Goal: Task Accomplishment & Management: Manage account settings

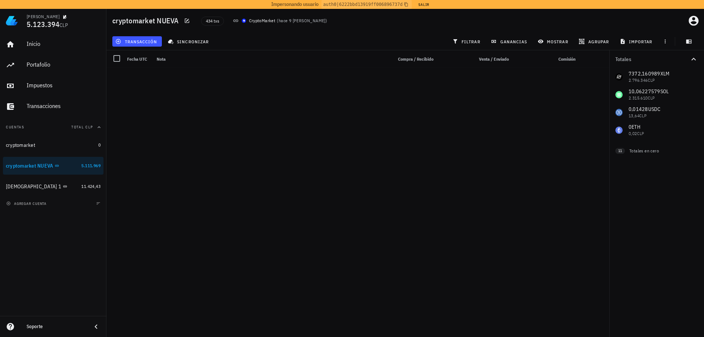
scroll to position [481, 0]
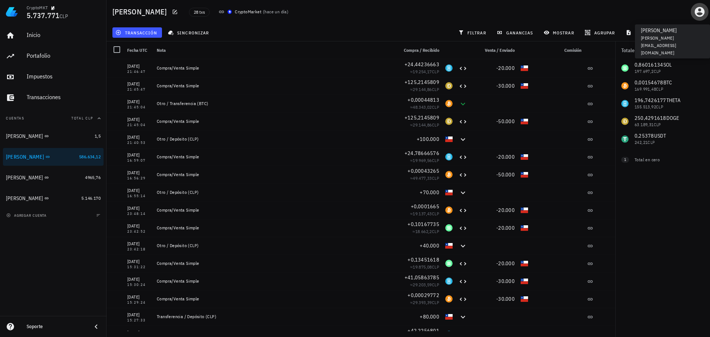
click at [699, 9] on icon "button" at bounding box center [700, 12] width 12 height 12
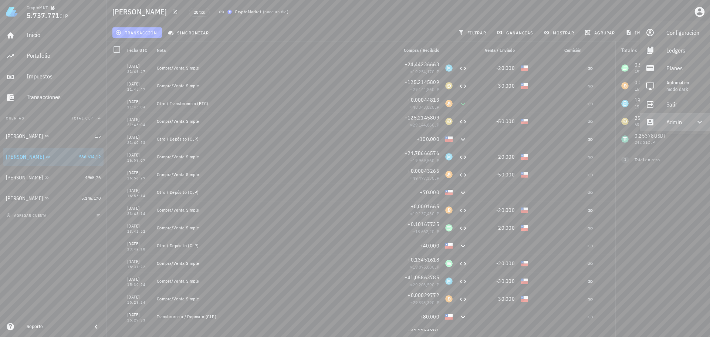
click at [674, 124] on div "Admin" at bounding box center [676, 122] width 20 height 15
click at [671, 106] on div "Salir" at bounding box center [685, 104] width 38 height 15
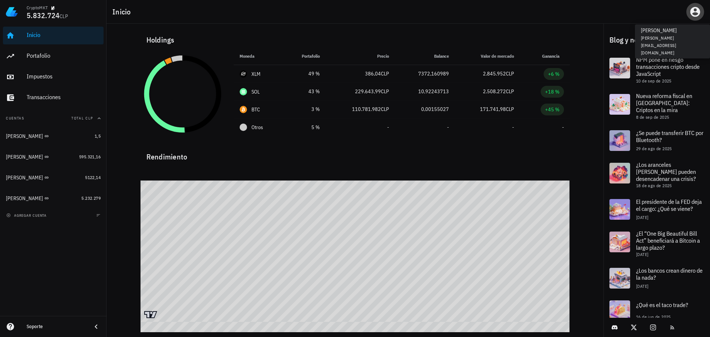
click at [697, 13] on icon "button" at bounding box center [695, 12] width 12 height 12
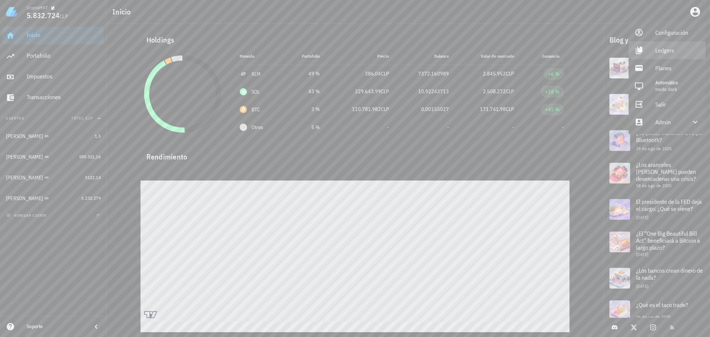
click at [673, 54] on div "Ledgers" at bounding box center [677, 50] width 44 height 15
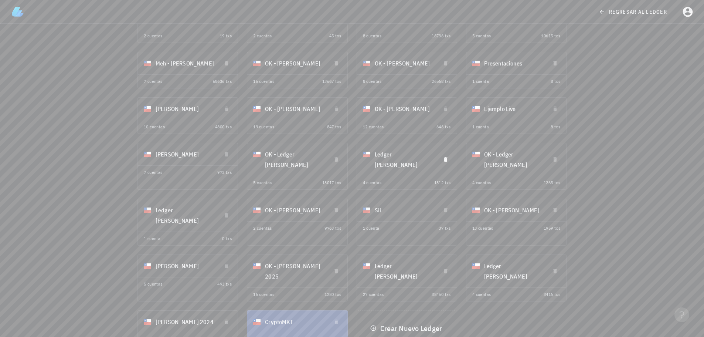
scroll to position [107, 0]
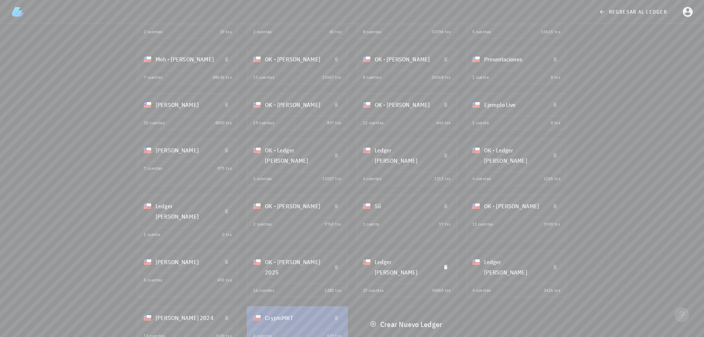
click at [406, 262] on div "Ledger [PERSON_NAME]" at bounding box center [405, 267] width 60 height 30
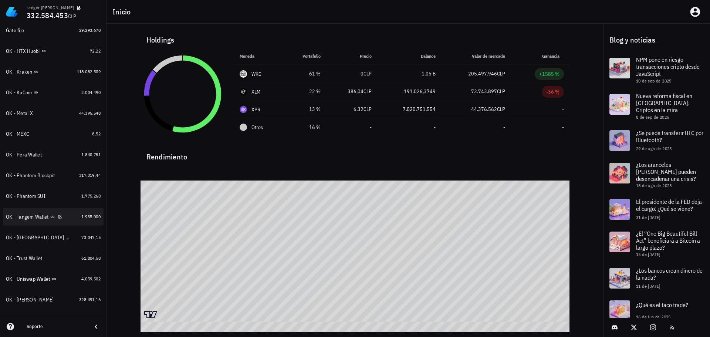
scroll to position [333, 0]
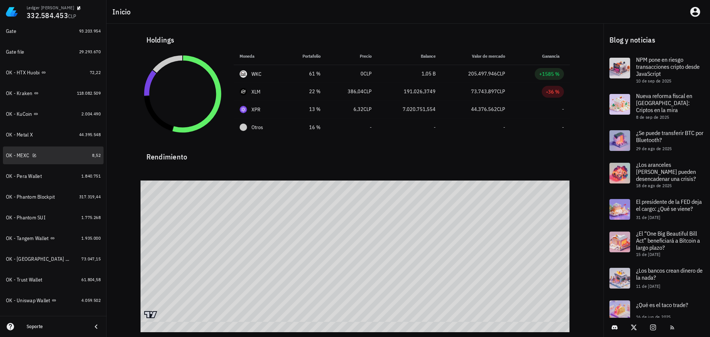
click at [70, 147] on link "OK - MEXC 8,52" at bounding box center [53, 155] width 101 height 18
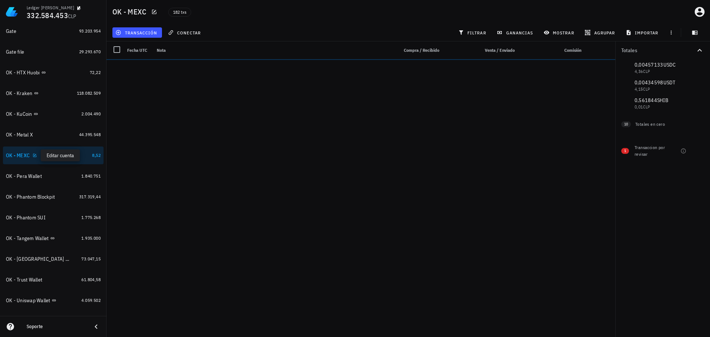
click at [32, 157] on div at bounding box center [33, 155] width 7 height 6
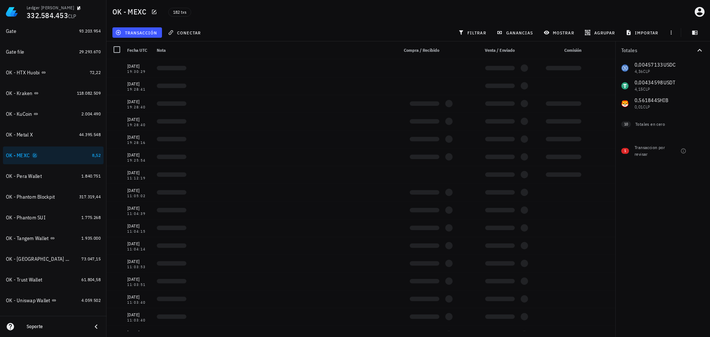
click at [34, 155] on icon "button" at bounding box center [35, 155] width 4 height 4
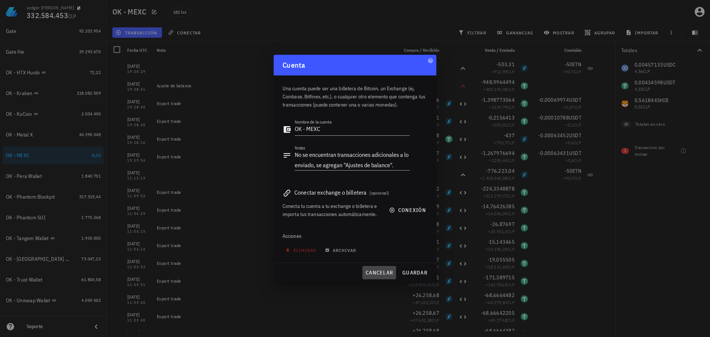
click at [382, 270] on span "cancelar" at bounding box center [379, 272] width 28 height 7
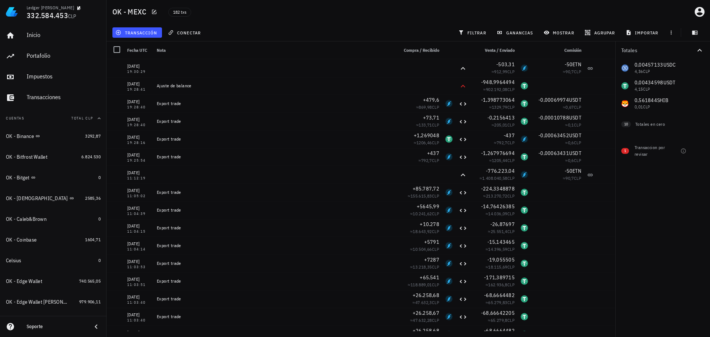
click at [48, 88] on div "Inicio [GEOGRAPHIC_DATA] Impuestos [GEOGRAPHIC_DATA]" at bounding box center [53, 67] width 101 height 86
click at [47, 96] on div "Transacciones" at bounding box center [64, 97] width 74 height 7
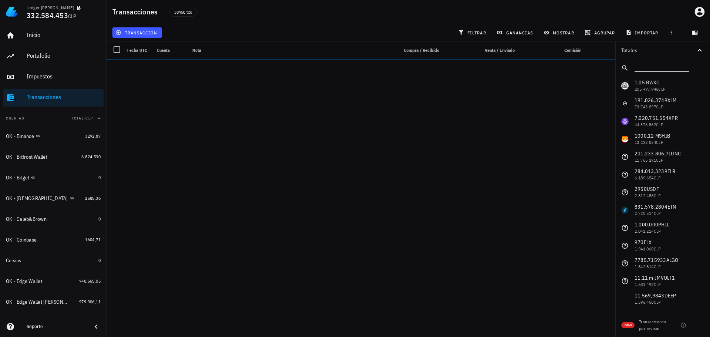
click at [663, 68] on input "text" at bounding box center [660, 67] width 53 height 10
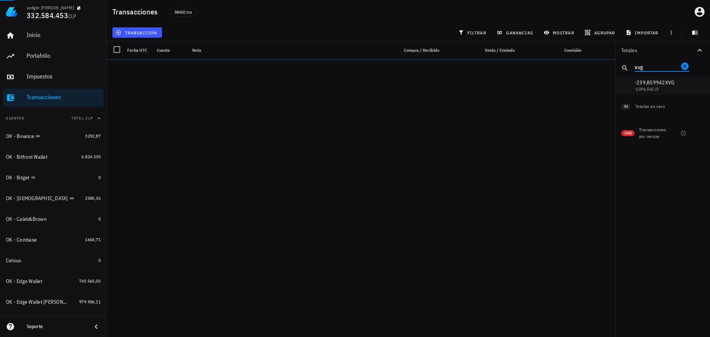
type input "xvg"
click at [477, 34] on span "filtrar" at bounding box center [473, 33] width 27 height 6
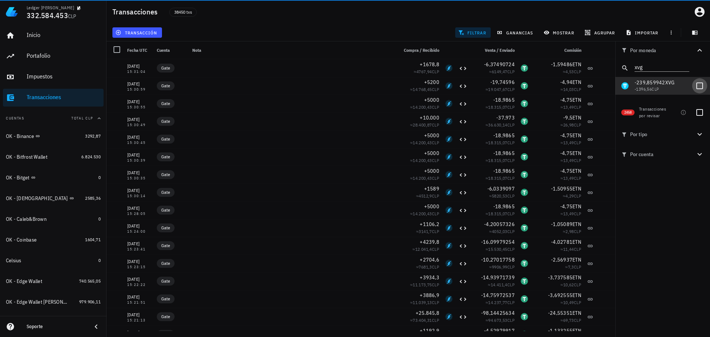
click at [702, 83] on div at bounding box center [699, 85] width 13 height 13
checkbox input "true"
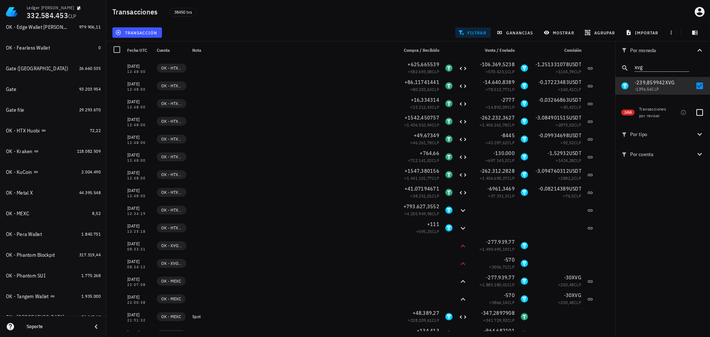
scroll to position [259, 0]
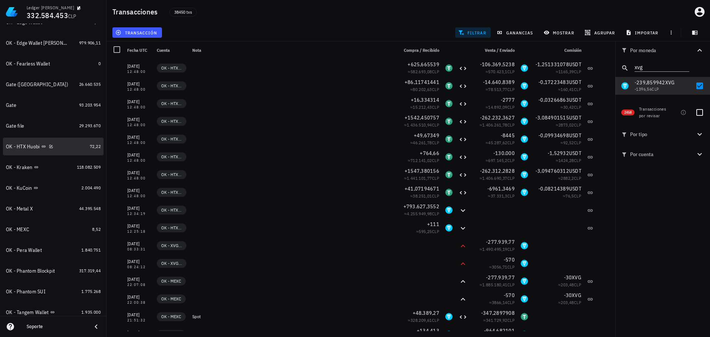
click at [67, 147] on div "OK - HTX Huobi" at bounding box center [46, 146] width 81 height 7
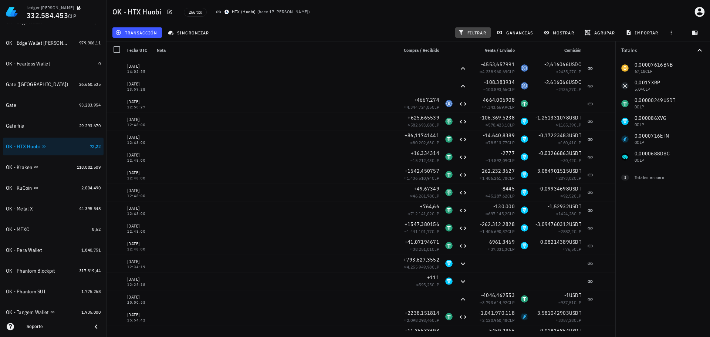
click at [475, 33] on span "filtrar" at bounding box center [473, 33] width 27 height 6
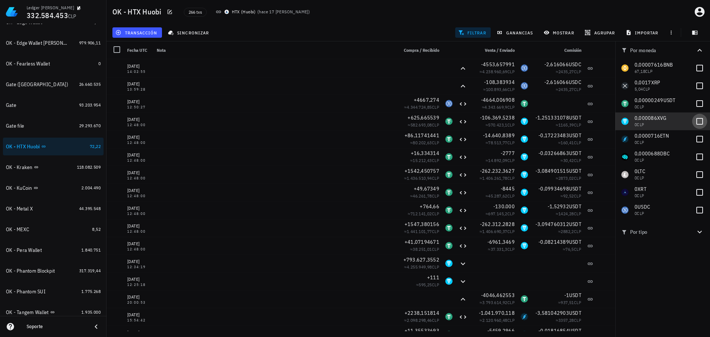
click at [696, 119] on div at bounding box center [699, 121] width 13 height 13
checkbox input "true"
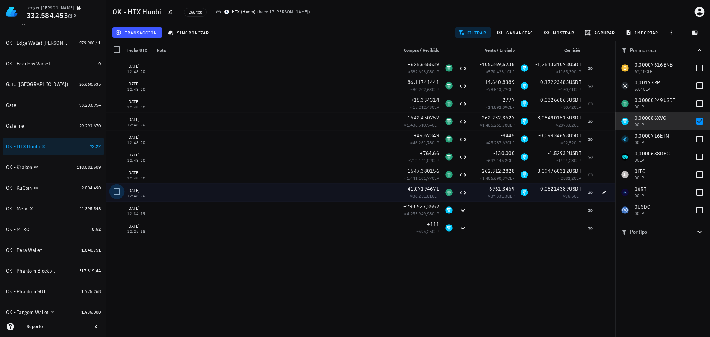
click at [115, 190] on div at bounding box center [117, 191] width 13 height 13
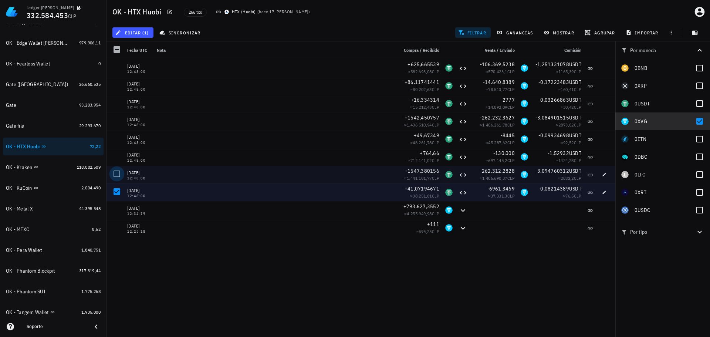
click at [118, 170] on div at bounding box center [117, 173] width 13 height 13
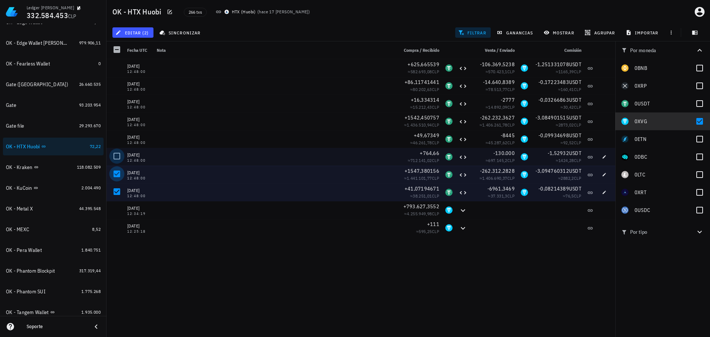
click at [117, 156] on div at bounding box center [117, 156] width 13 height 13
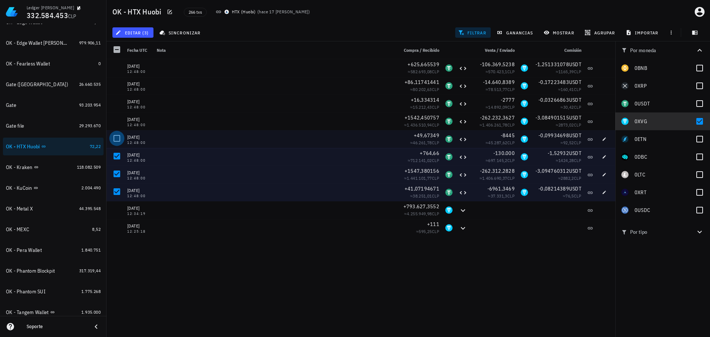
click at [120, 135] on div at bounding box center [117, 138] width 13 height 13
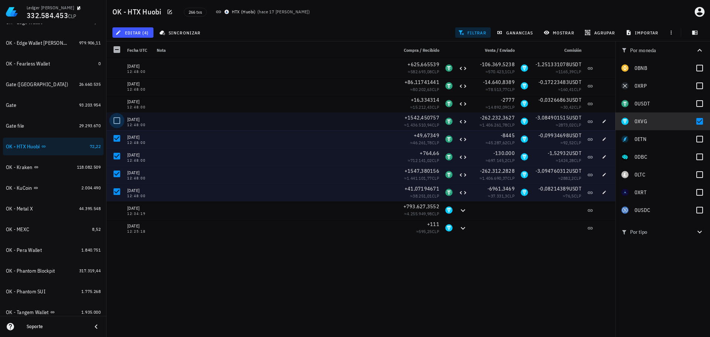
click at [117, 122] on div at bounding box center [117, 120] width 13 height 13
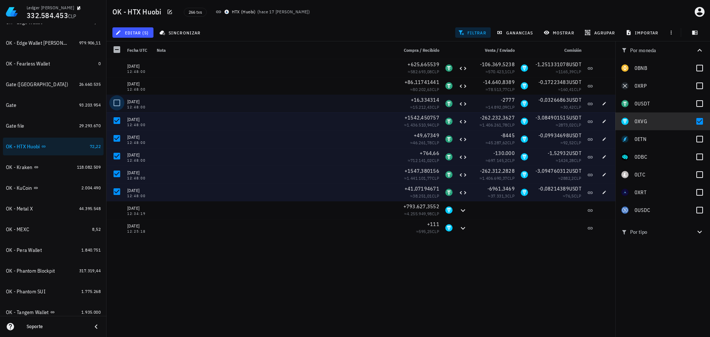
click at [117, 96] on div at bounding box center [117, 102] width 13 height 13
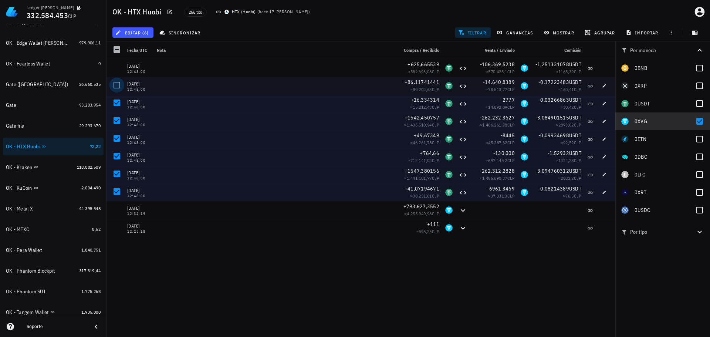
click at [118, 84] on div at bounding box center [117, 85] width 13 height 13
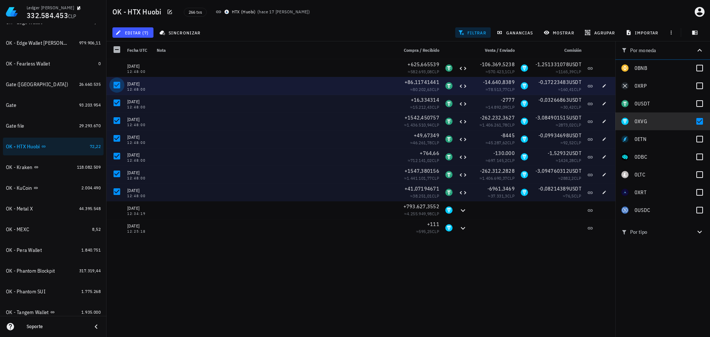
click at [118, 67] on div at bounding box center [117, 67] width 13 height 13
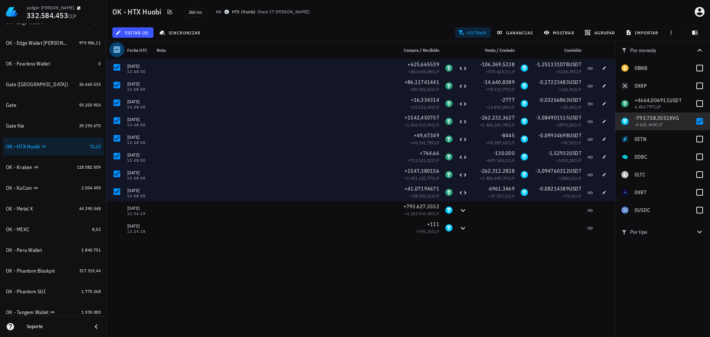
click at [119, 51] on div at bounding box center [117, 49] width 13 height 13
click at [0, 0] on div "8 transacciones en la lista están seleccionadas. Seleccionar todas las transacc…" at bounding box center [0, 0] width 0 height 0
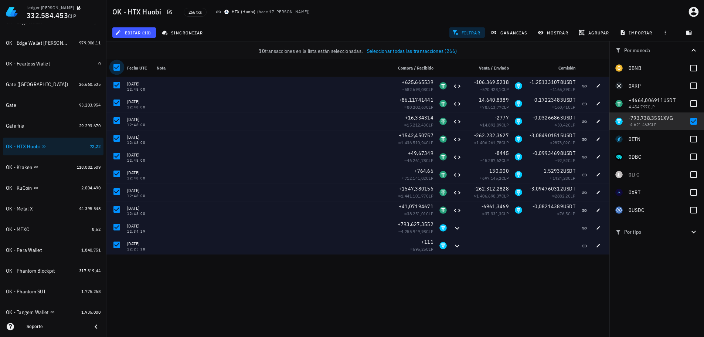
click at [118, 64] on div at bounding box center [117, 67] width 13 height 13
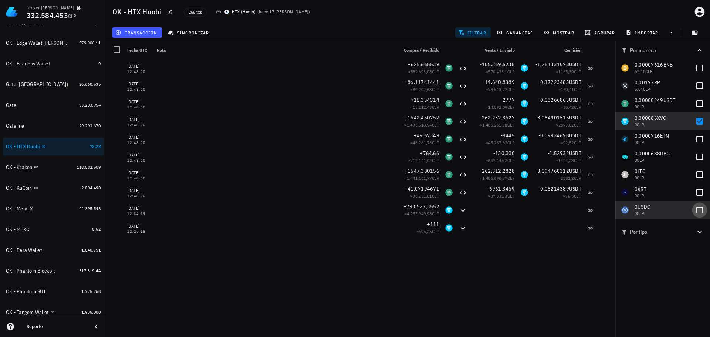
click at [700, 207] on div at bounding box center [699, 210] width 13 height 13
checkbox input "true"
click at [702, 121] on div at bounding box center [699, 121] width 13 height 13
checkbox input "false"
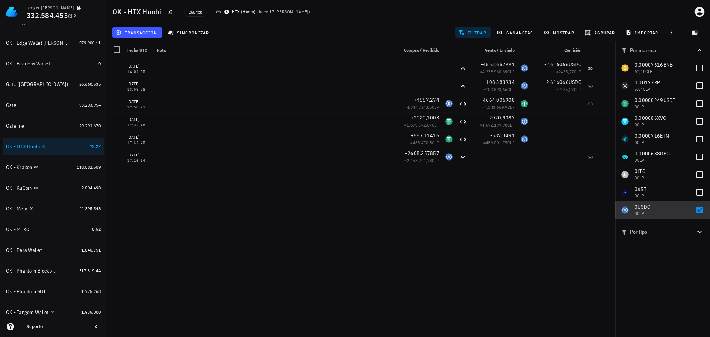
drag, startPoint x: 698, startPoint y: 211, endPoint x: 665, endPoint y: 211, distance: 32.5
click at [698, 211] on div at bounding box center [699, 210] width 13 height 13
checkbox input "false"
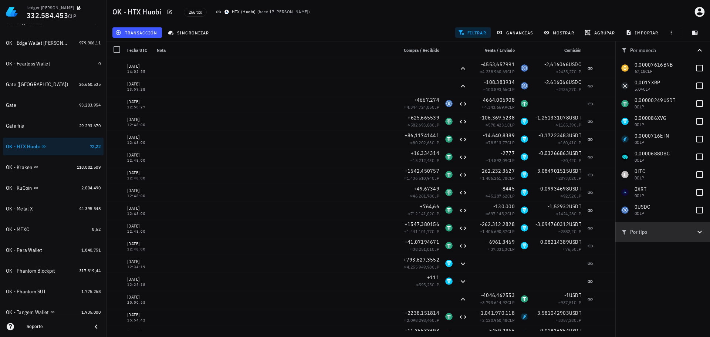
click at [701, 231] on icon "button" at bounding box center [699, 232] width 4 height 3
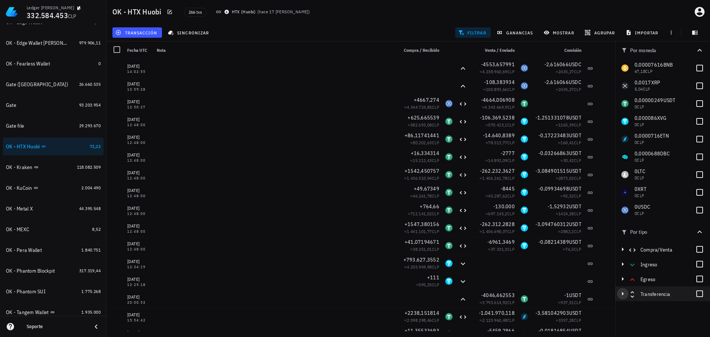
click at [619, 294] on icon "button" at bounding box center [622, 293] width 9 height 9
click at [700, 322] on div at bounding box center [699, 323] width 13 height 13
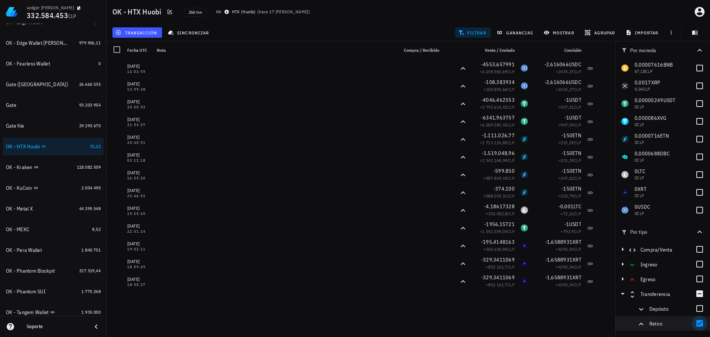
click at [700, 323] on div at bounding box center [699, 323] width 13 height 13
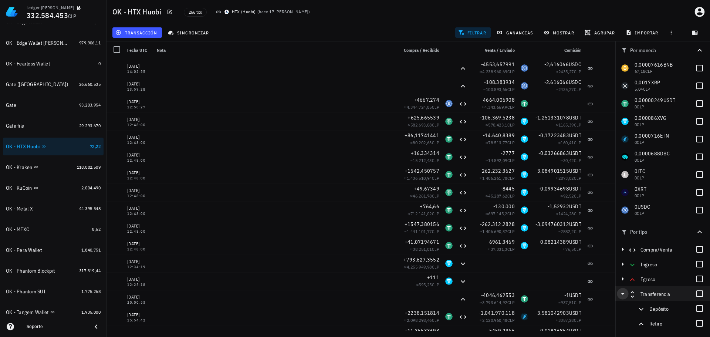
click at [621, 296] on icon "button" at bounding box center [622, 293] width 9 height 9
click at [472, 36] on button "filtrar" at bounding box center [472, 32] width 35 height 10
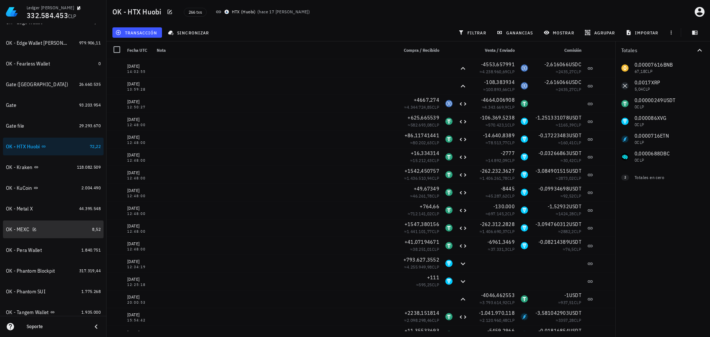
click at [50, 228] on div "OK - MEXC" at bounding box center [47, 229] width 83 height 7
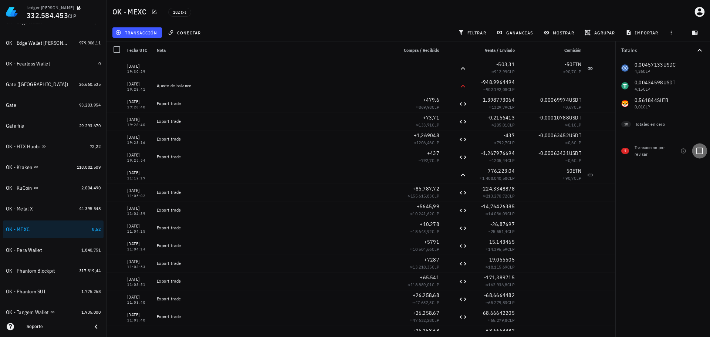
click at [700, 151] on div at bounding box center [699, 151] width 13 height 13
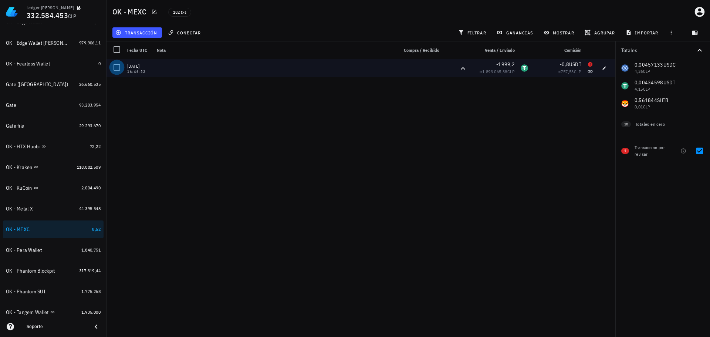
click at [116, 65] on div at bounding box center [117, 67] width 13 height 13
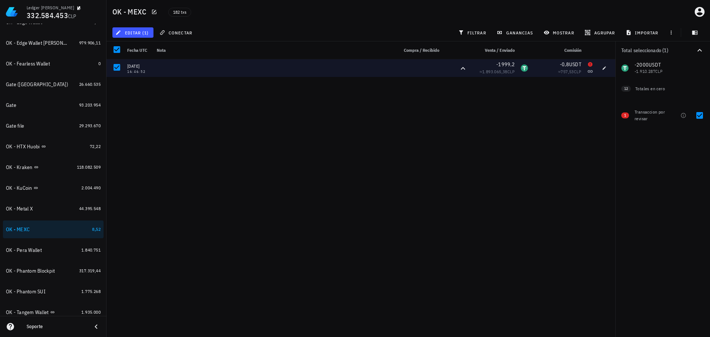
click at [699, 308] on div "Total seleccionado (1) 0 USDC -2000 USDT -1.910.287 CLP 0 SHIB 0 ETN 0 LTC 0 SH…" at bounding box center [662, 188] width 95 height 295
click at [698, 115] on div at bounding box center [699, 115] width 13 height 13
checkbox input "false"
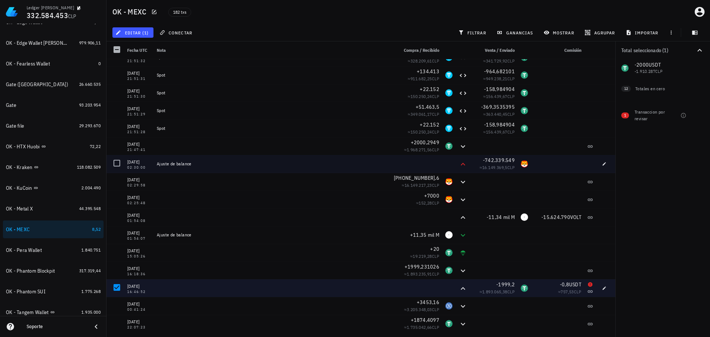
scroll to position [2958, 0]
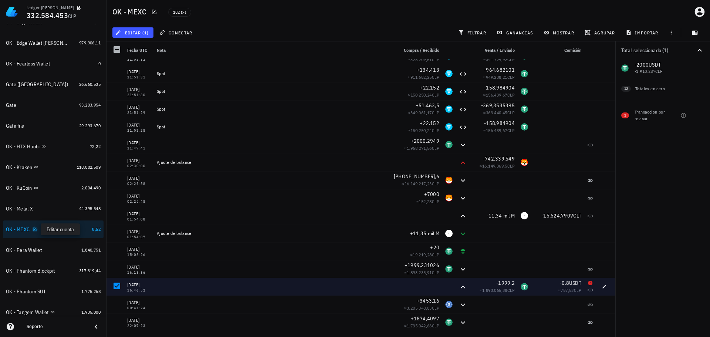
click at [35, 230] on icon "button" at bounding box center [35, 229] width 4 height 4
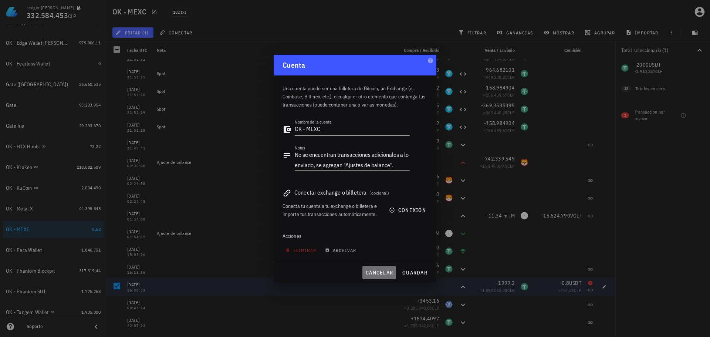
click at [380, 270] on span "cancelar" at bounding box center [379, 272] width 28 height 7
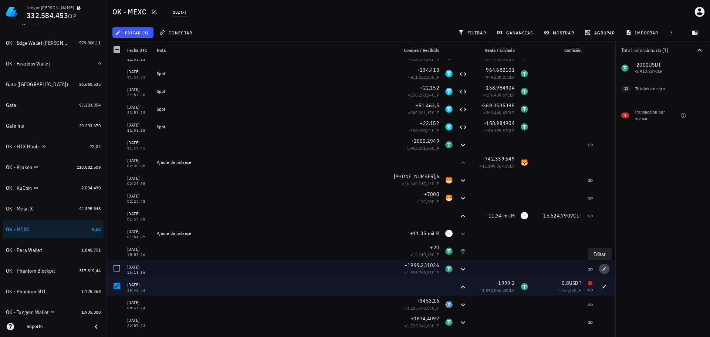
click at [603, 269] on icon "button" at bounding box center [604, 268] width 3 height 3
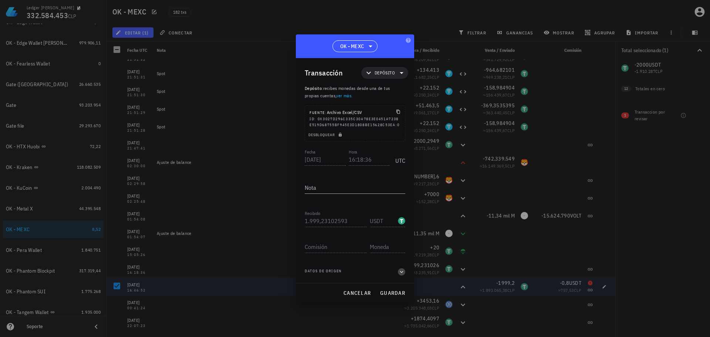
click at [400, 275] on icon "button" at bounding box center [401, 271] width 7 height 9
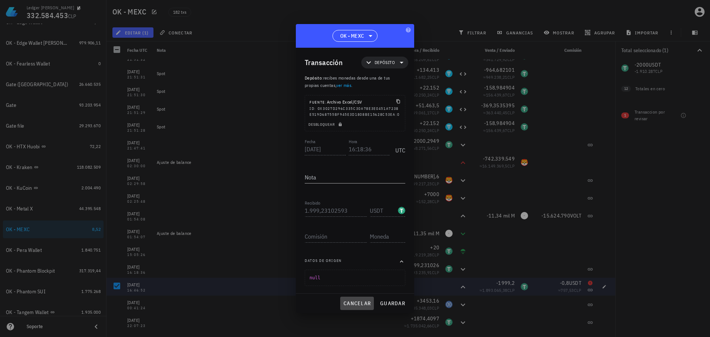
click at [361, 305] on span "cancelar" at bounding box center [357, 303] width 28 height 7
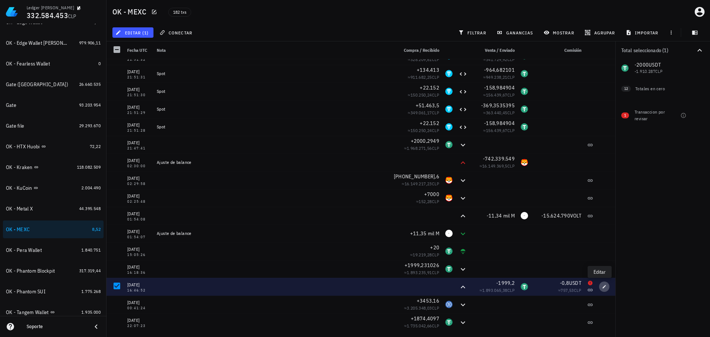
click at [602, 287] on span "button" at bounding box center [604, 286] width 10 height 4
type input "[DATE]"
type input "16:46:52"
type input "1.999,2"
type input "USDT"
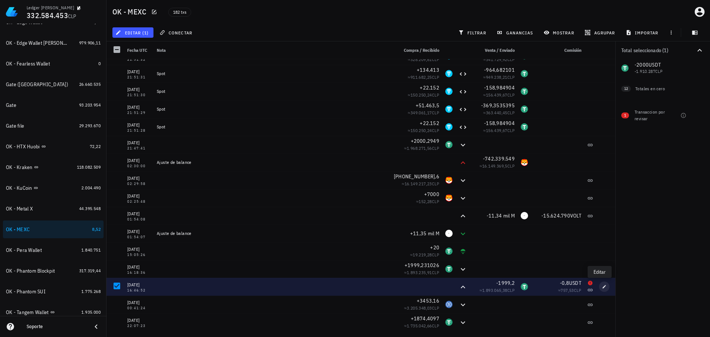
type input "0,8"
type input "USDT"
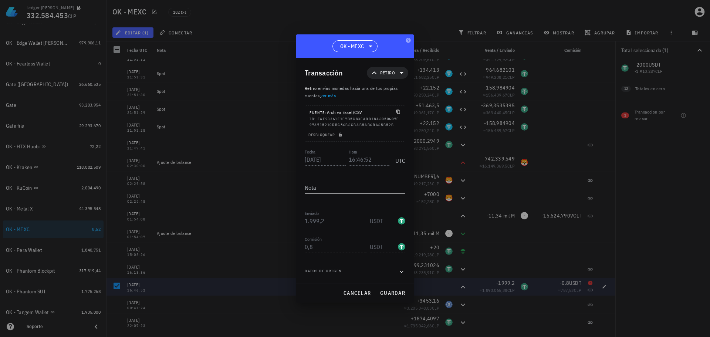
click at [347, 189] on textarea "Nota" at bounding box center [355, 188] width 101 height 12
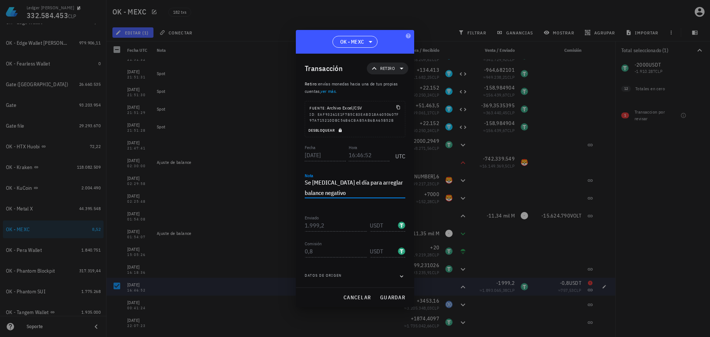
type textarea "Se [MEDICAL_DATA] el día para arreglar balance negativo"
click at [340, 130] on icon "button" at bounding box center [340, 130] width 3 height 4
click at [328, 154] on input "[DATE]" at bounding box center [326, 155] width 42 height 12
click at [397, 299] on span "guardar" at bounding box center [393, 297] width 26 height 7
type input "[DATE]"
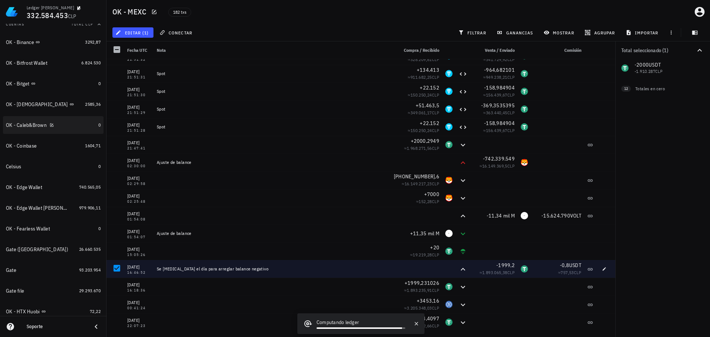
scroll to position [111, 0]
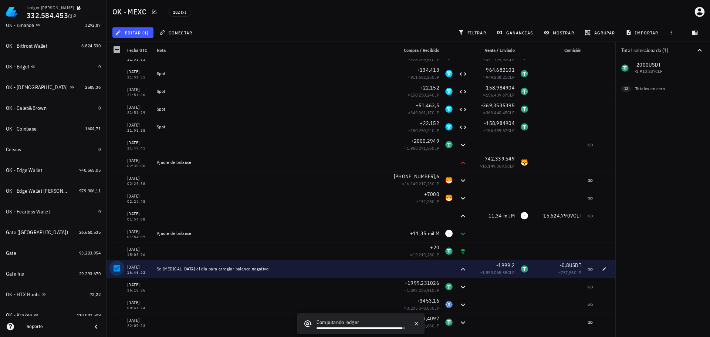
click at [120, 269] on div at bounding box center [117, 268] width 13 height 13
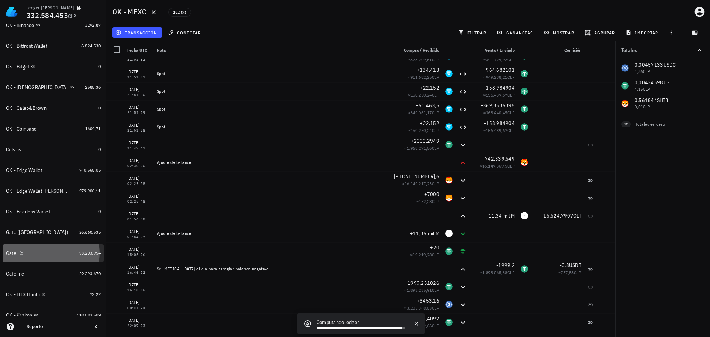
click at [52, 254] on div "Gate" at bounding box center [41, 253] width 70 height 7
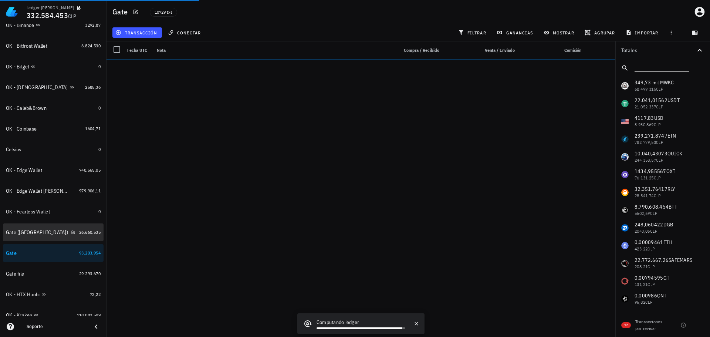
click at [52, 237] on div "Gate ([GEOGRAPHIC_DATA])" at bounding box center [41, 232] width 70 height 16
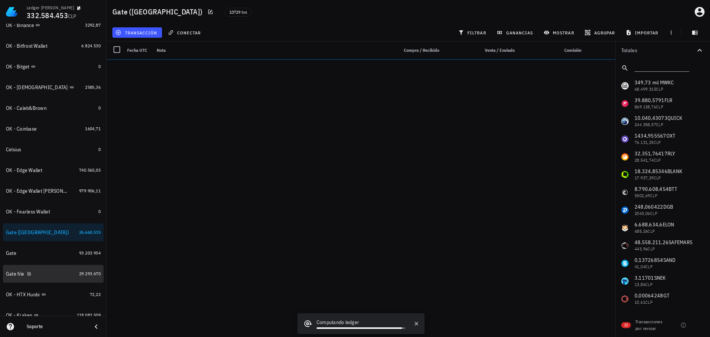
click at [48, 269] on div "Gate file" at bounding box center [41, 274] width 70 height 16
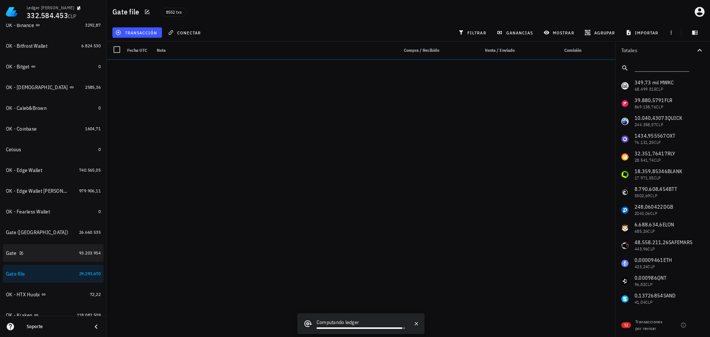
click at [57, 254] on div "Gate" at bounding box center [41, 253] width 70 height 7
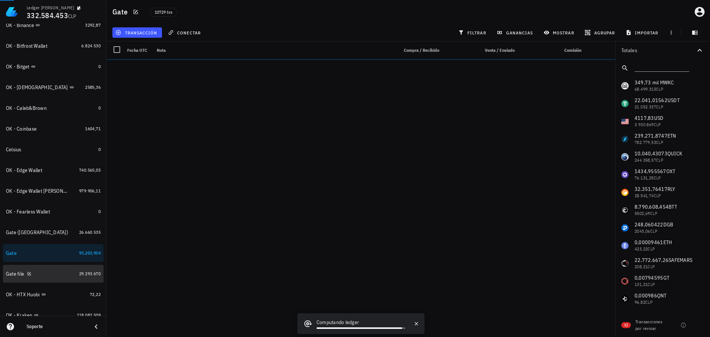
click at [55, 271] on div "Gate file" at bounding box center [41, 273] width 70 height 7
